Goal: Task Accomplishment & Management: Understand process/instructions

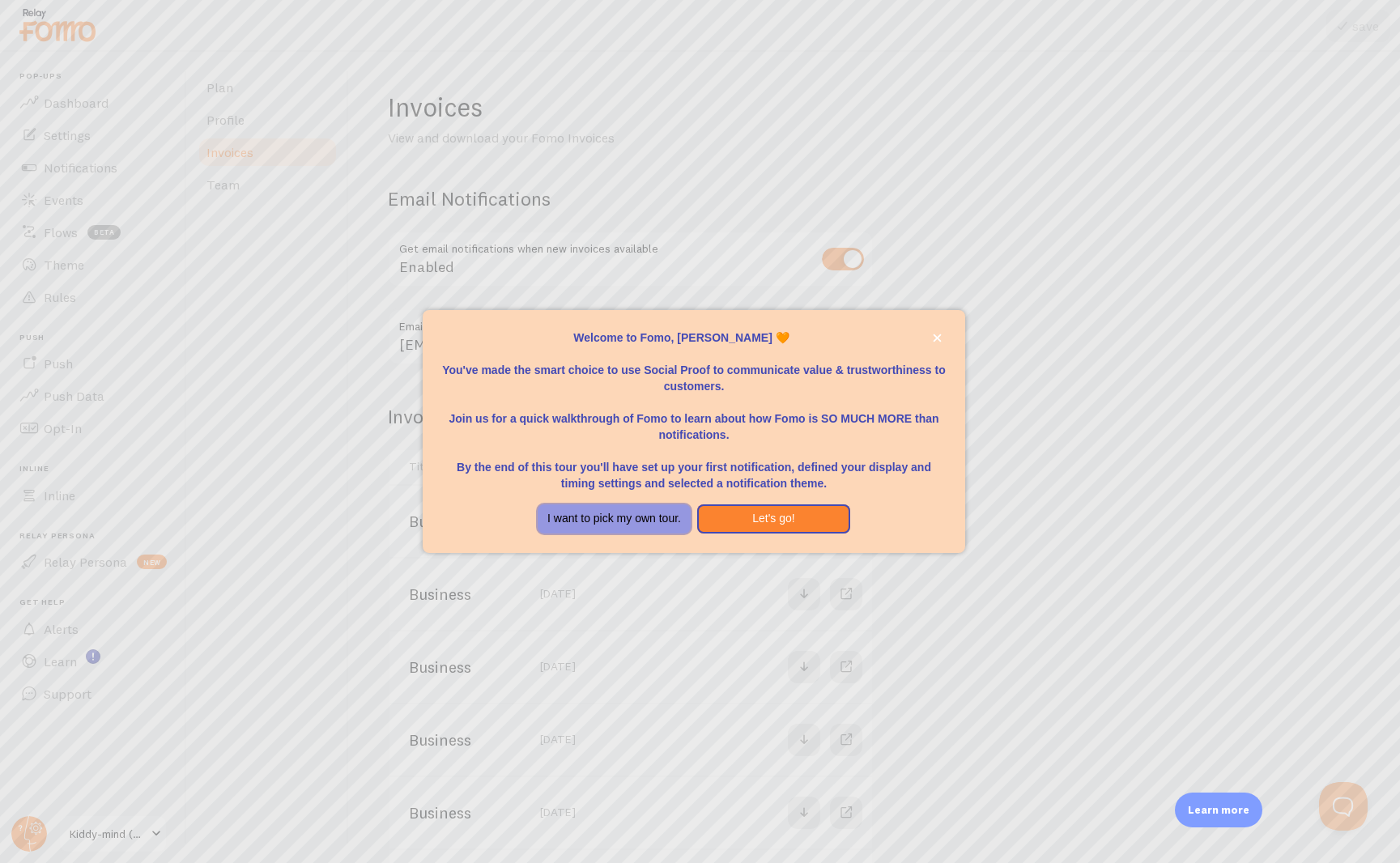
click at [638, 521] on button "I want to pick my own tour." at bounding box center [614, 518] width 153 height 29
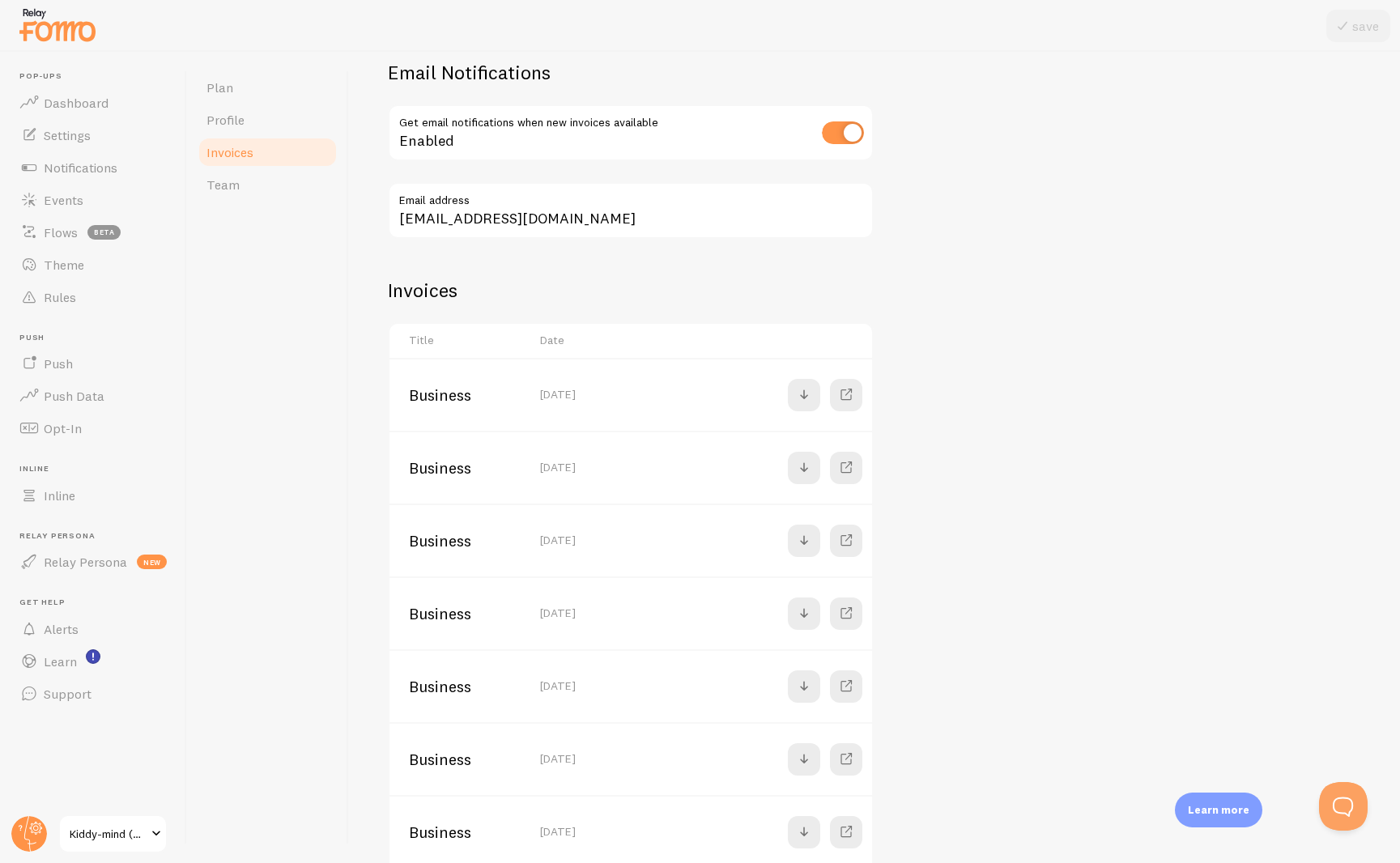
scroll to position [130, 0]
click at [807, 613] on span at bounding box center [804, 611] width 20 height 20
click at [808, 528] on span at bounding box center [804, 538] width 20 height 20
click at [811, 466] on span at bounding box center [804, 465] width 20 height 20
click at [788, 388] on link at bounding box center [803, 392] width 32 height 32
